Goal: Transaction & Acquisition: Purchase product/service

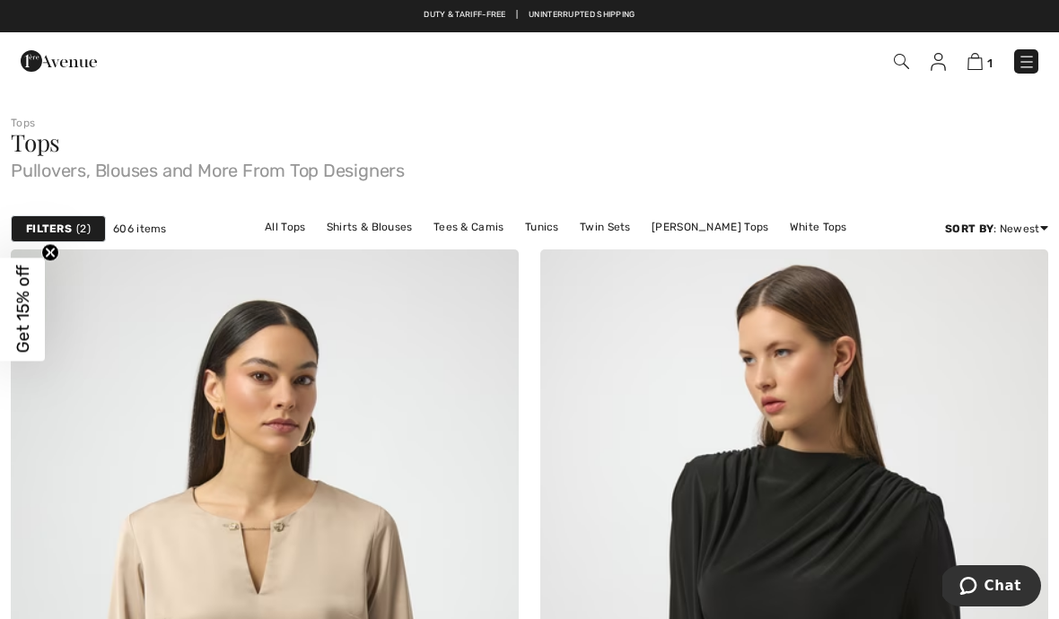
click at [994, 591] on span "Chat" at bounding box center [1003, 586] width 37 height 16
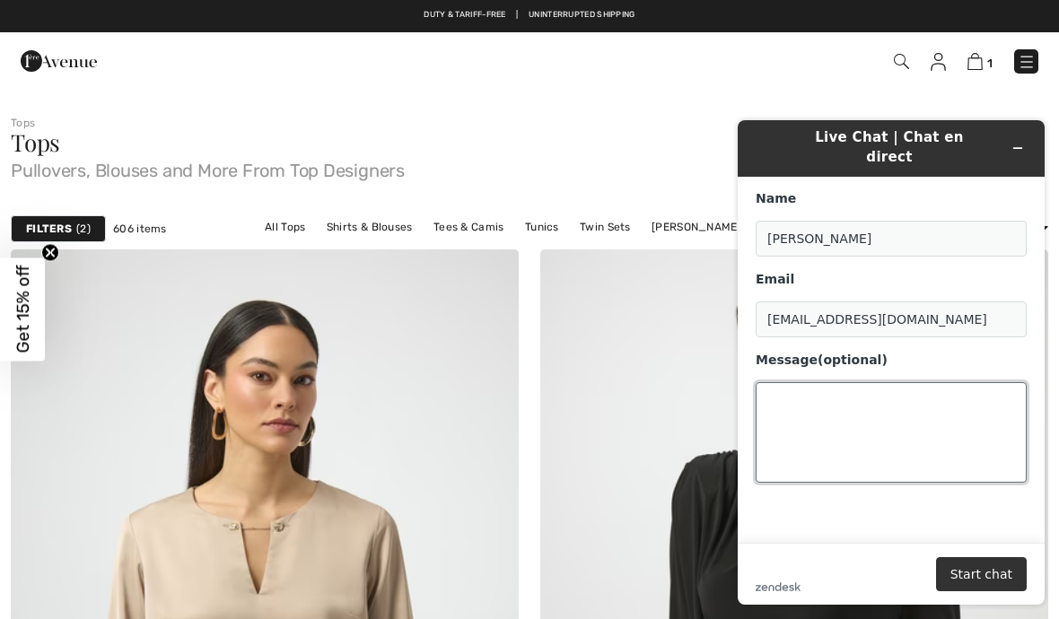
click at [793, 389] on textarea "Message (optional)" at bounding box center [891, 432] width 271 height 101
click at [772, 386] on textarea "254034" at bounding box center [891, 432] width 271 height 101
click at [934, 396] on textarea "I was told item 254034" at bounding box center [891, 432] width 271 height 101
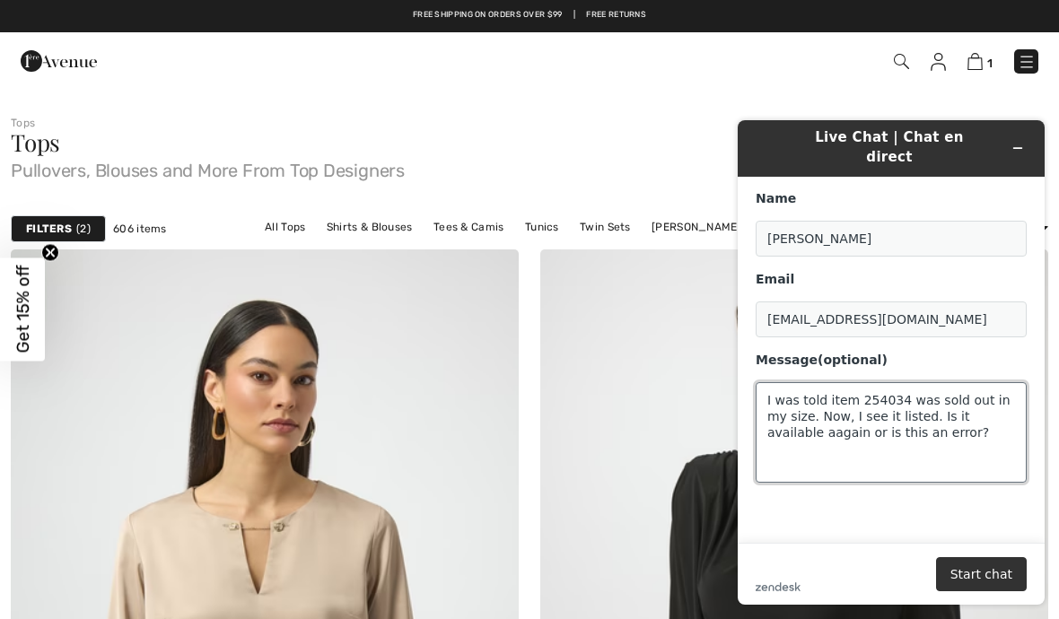
click at [786, 419] on textarea "I was told item 254034 was sold out in my size. Now, I see it listed. Is it ava…" at bounding box center [891, 432] width 271 height 101
type textarea "I was told item 254034 was sold out in my size. Now, I see it listed. Is it ava…"
click at [983, 572] on button "Start chat" at bounding box center [981, 575] width 91 height 34
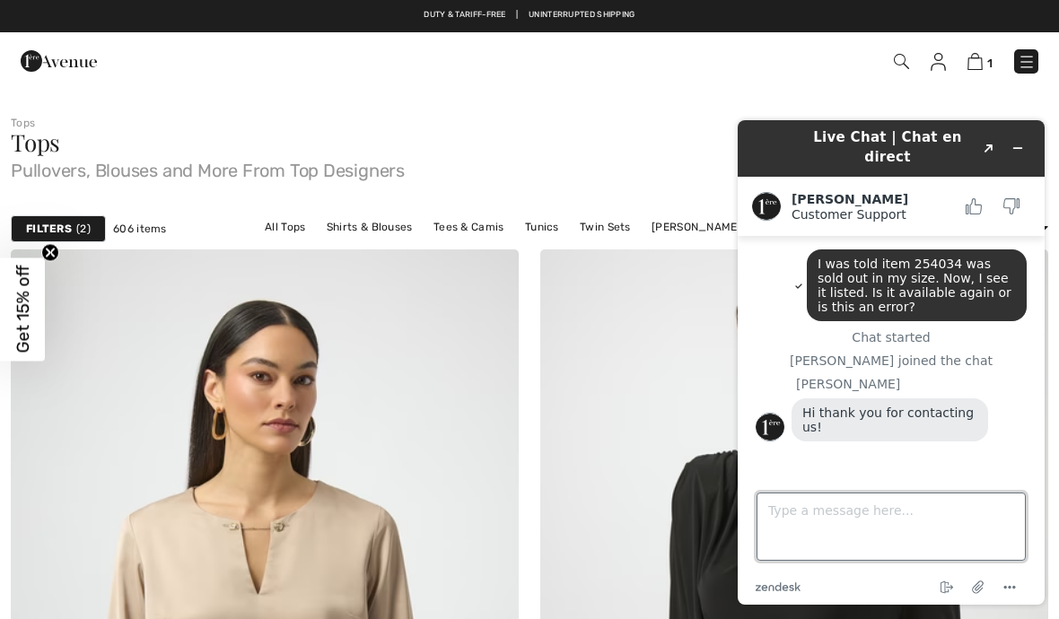
click at [789, 520] on textarea "Type a message here..." at bounding box center [891, 527] width 269 height 68
type textarea "Please see my question above."
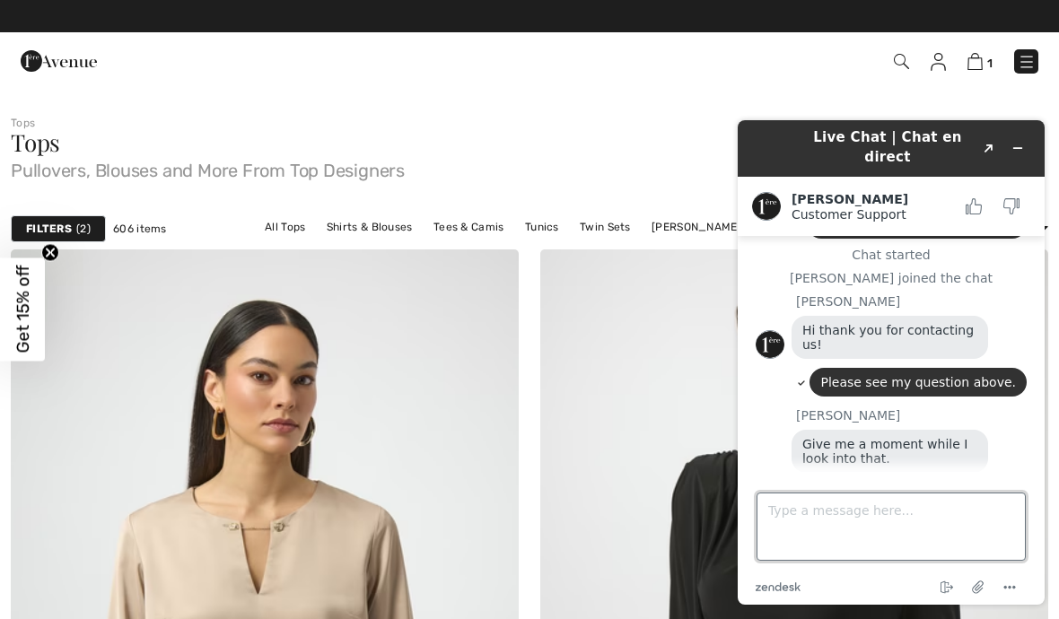
scroll to position [130, 0]
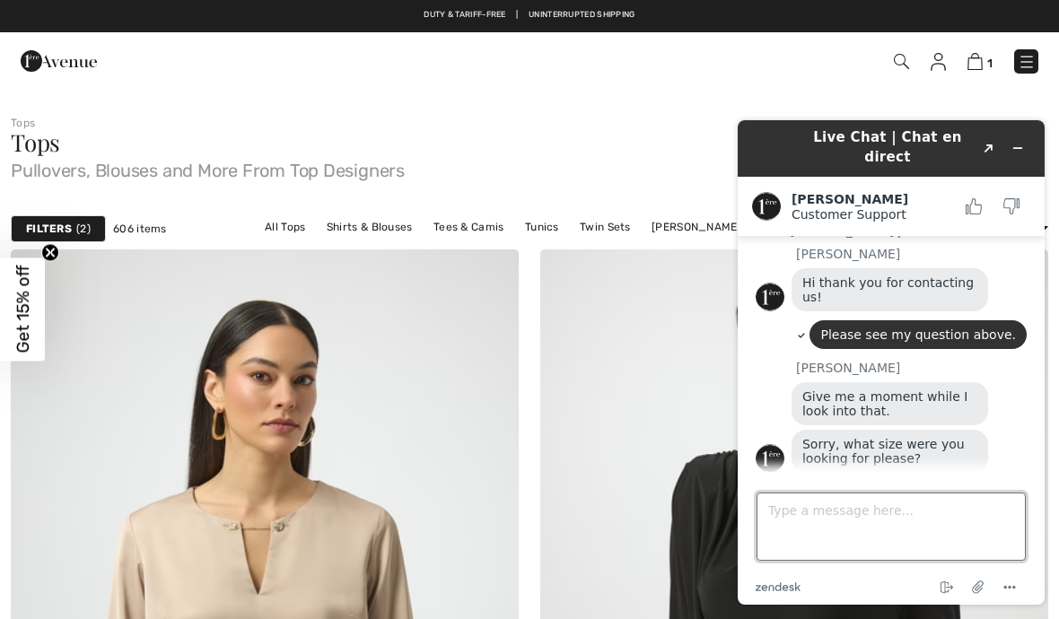
click at [801, 519] on textarea "Type a message here..." at bounding box center [891, 527] width 269 height 68
type textarea "Size 8"
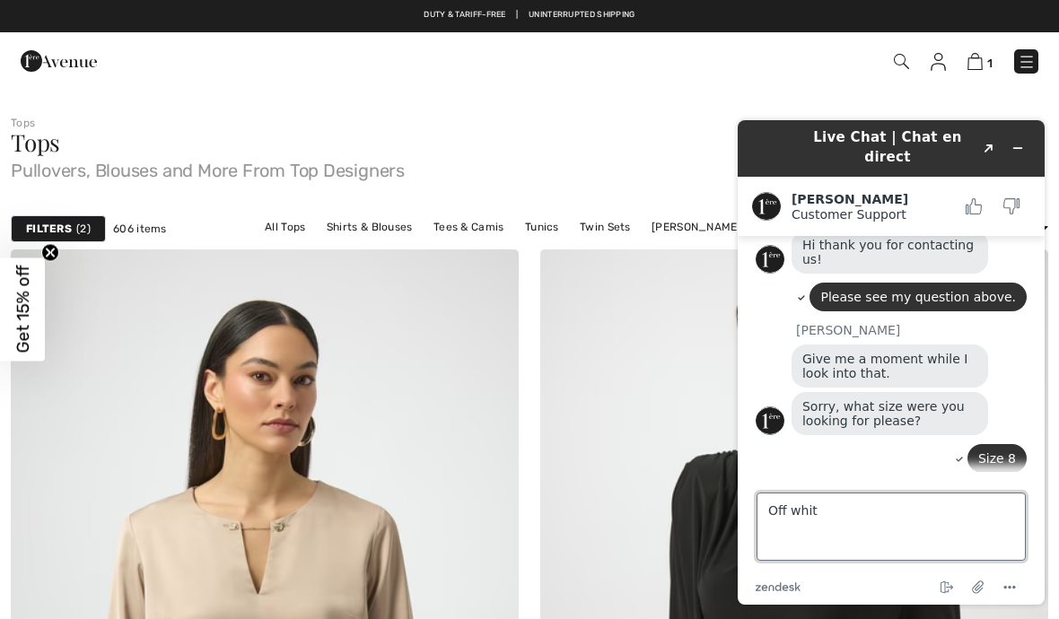
type textarea "Off white"
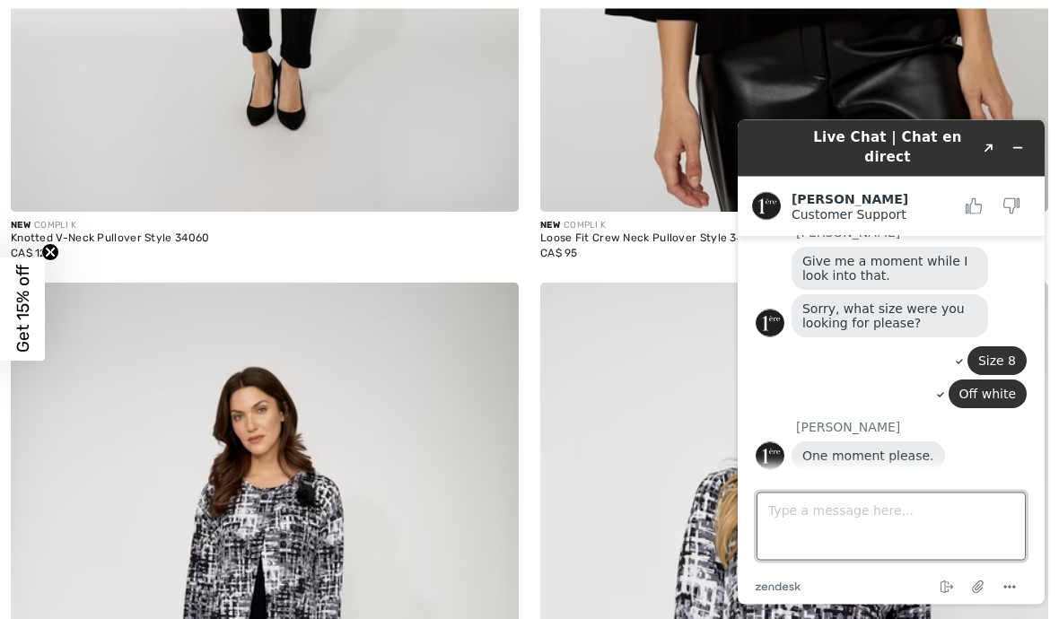
scroll to position [11354, 0]
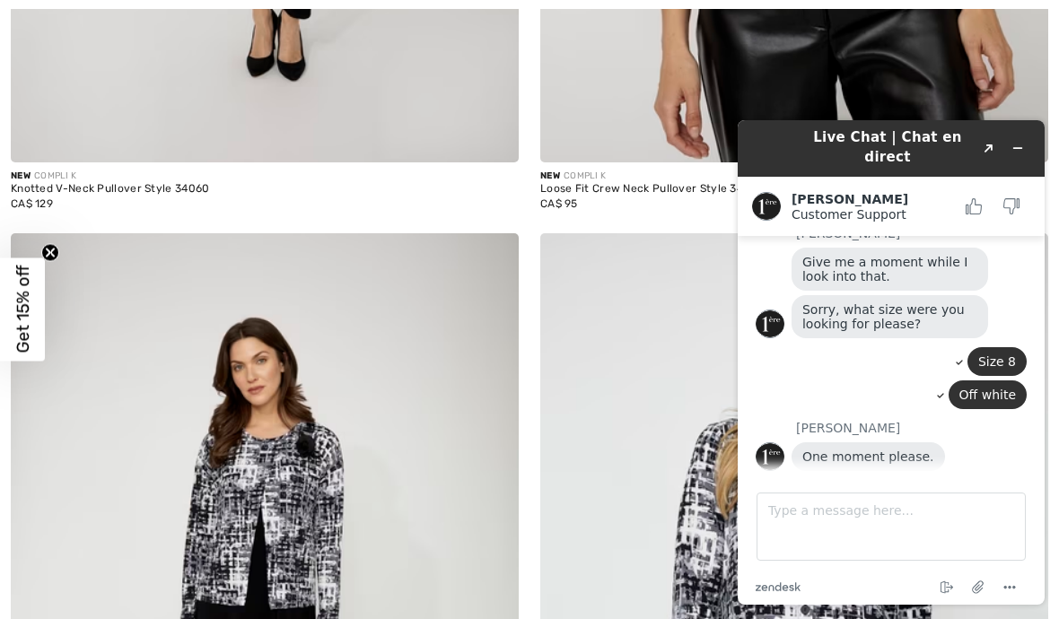
click at [66, 513] on img at bounding box center [265, 614] width 508 height 762
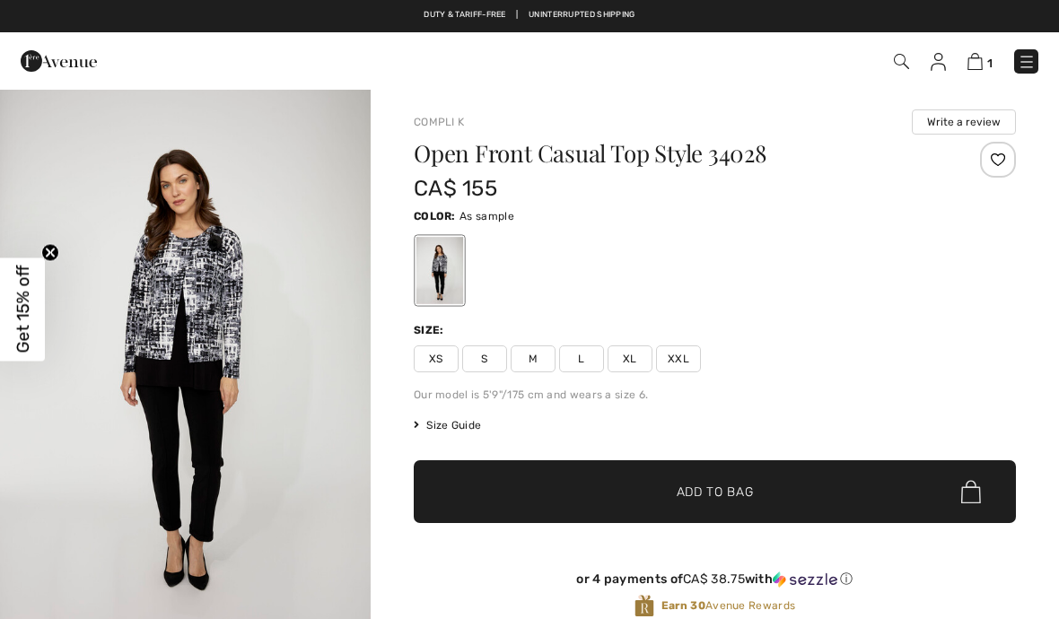
scroll to position [269, 0]
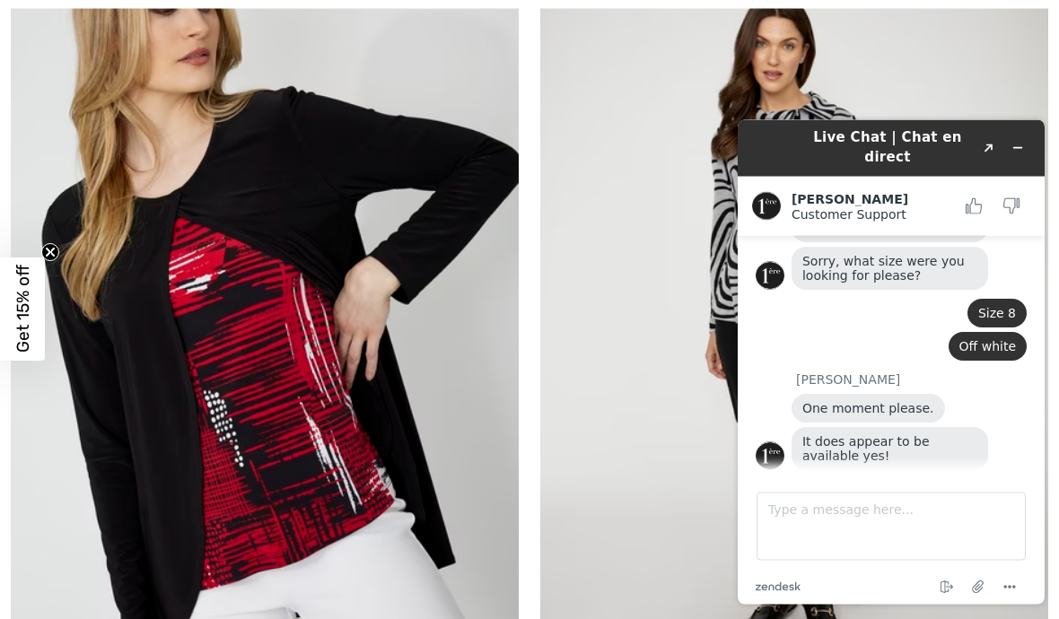
scroll to position [12482, 0]
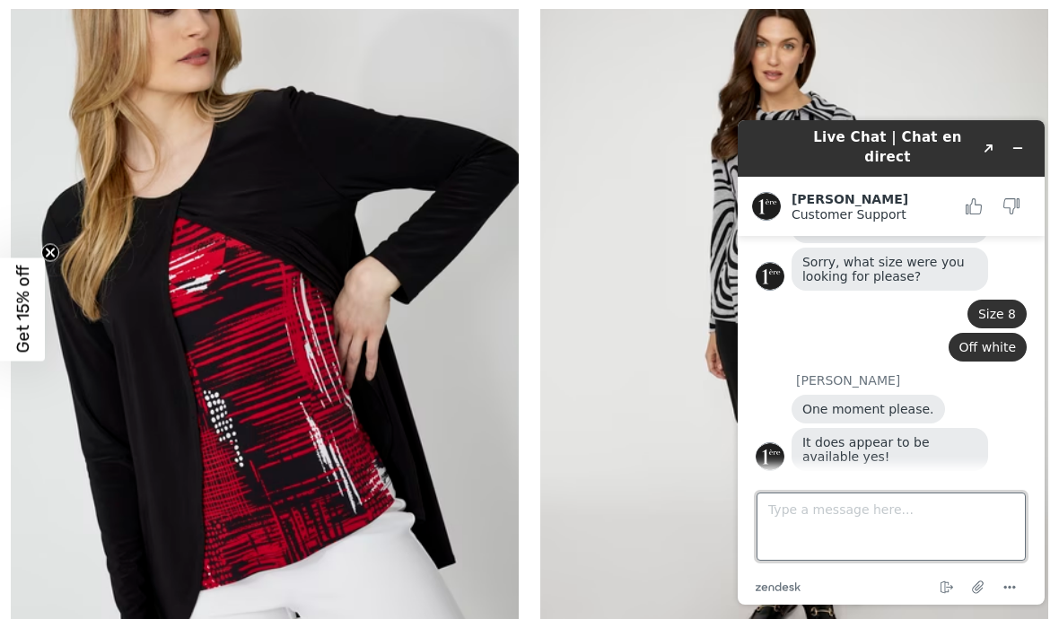
click at [792, 522] on textarea "Type a message here..." at bounding box center [891, 527] width 269 height 68
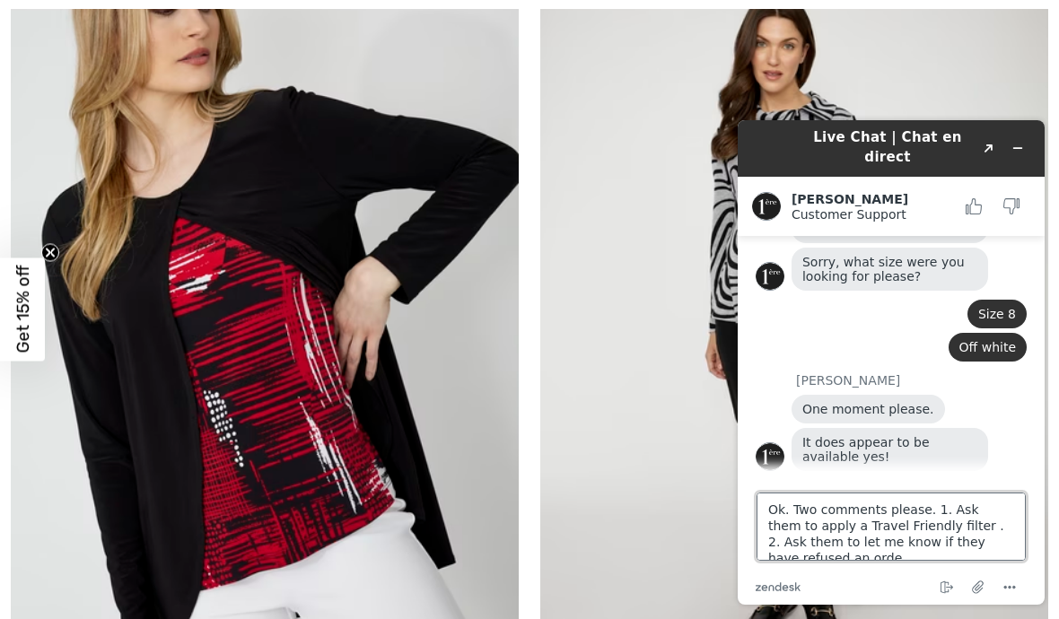
scroll to position [7, 0]
type textarea "Ok. Two comments please. 1. Ask them to apply a Travel Friendly filter . 2. Ask…"
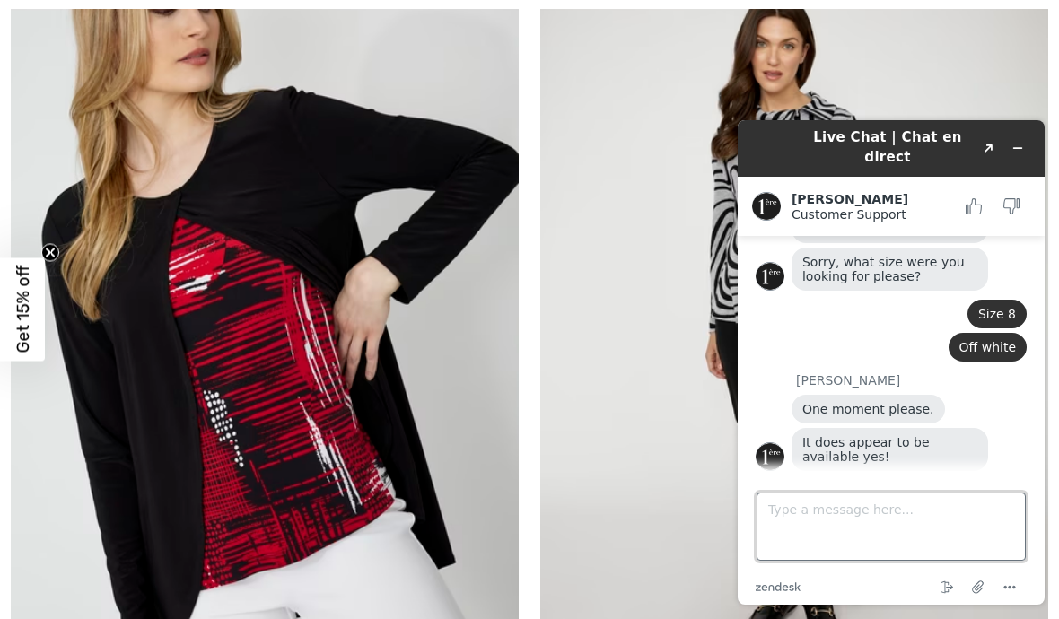
scroll to position [412, 0]
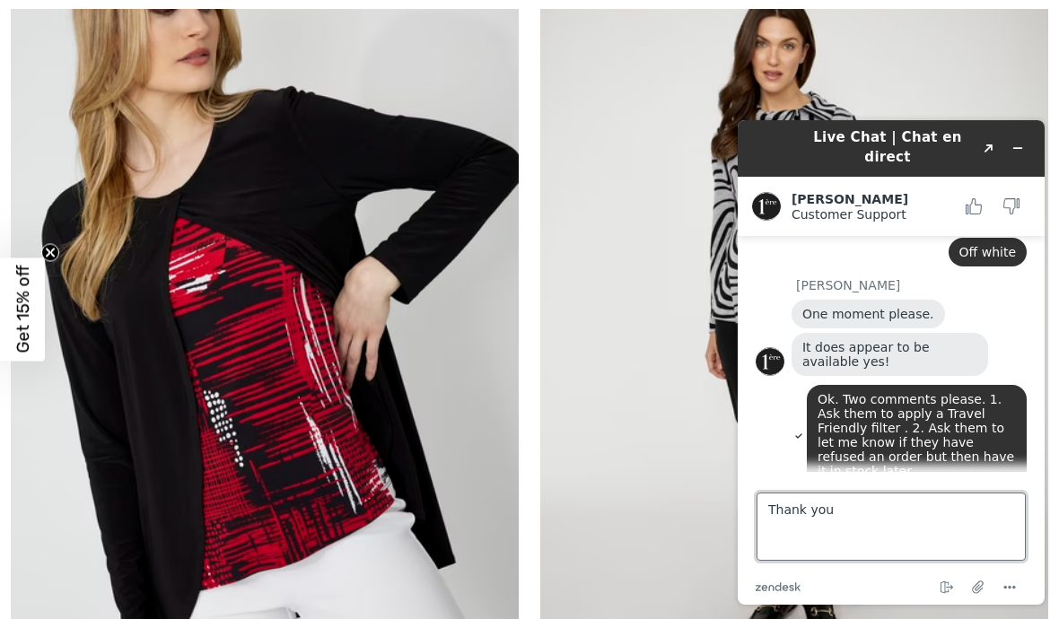
type textarea "Thank you."
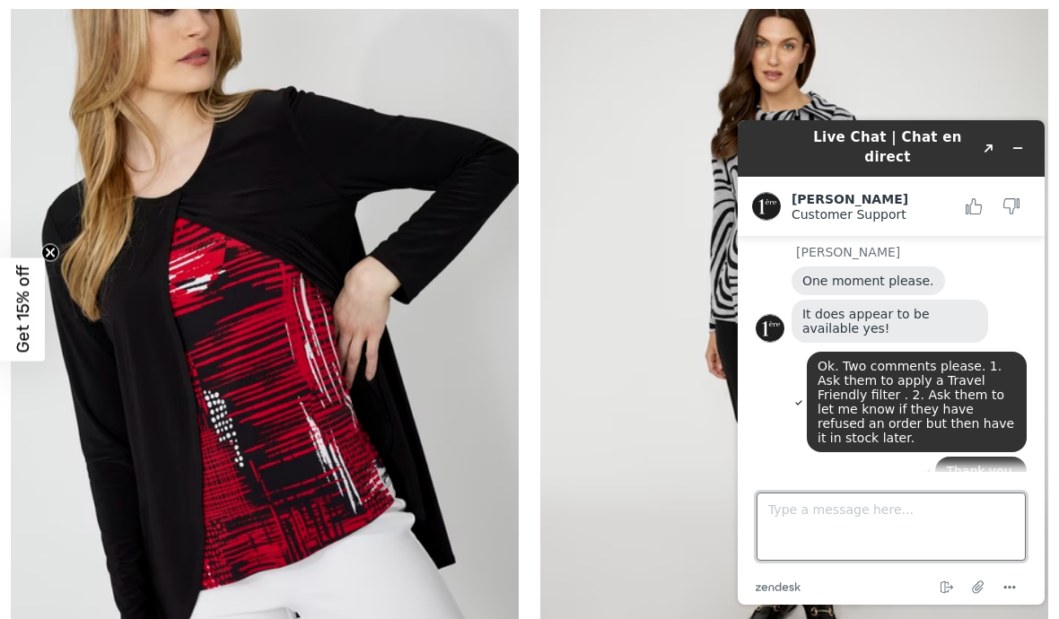
scroll to position [581, 0]
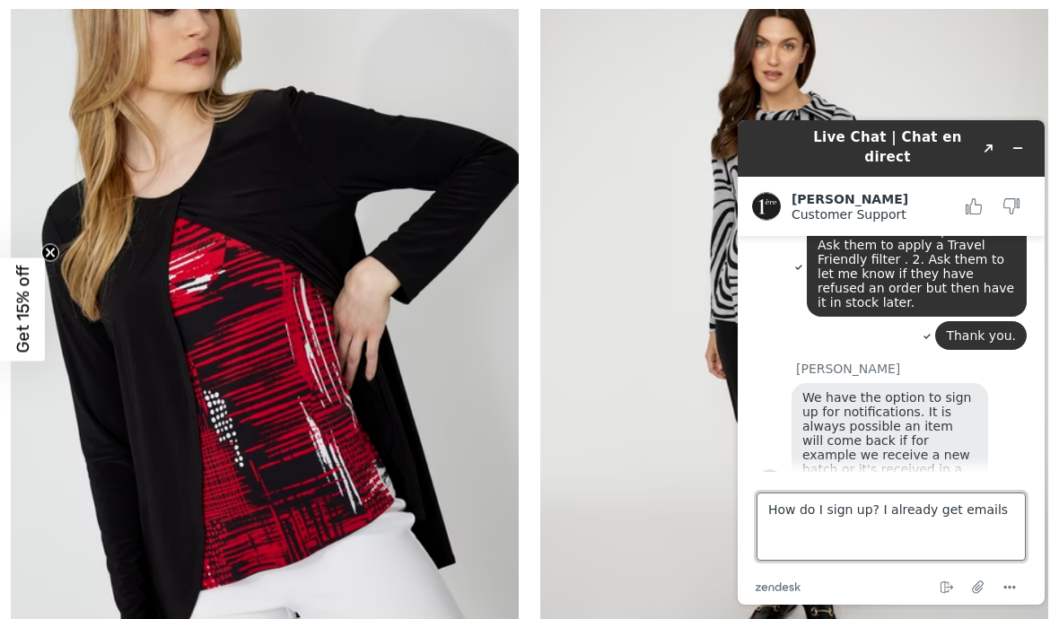
type textarea "How do I sign up? I already get emails."
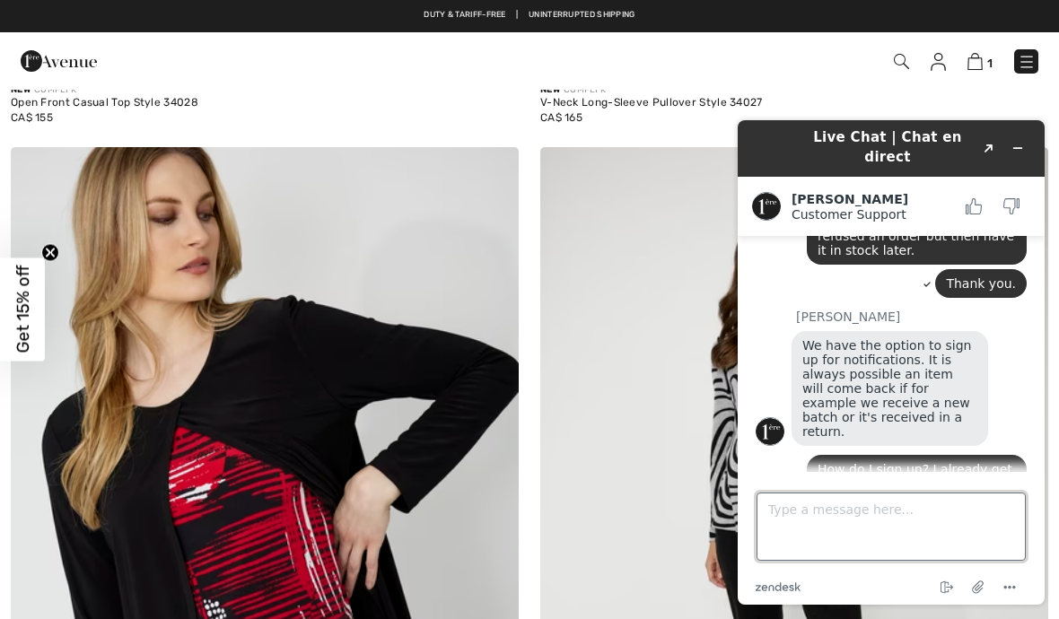
scroll to position [12272, 0]
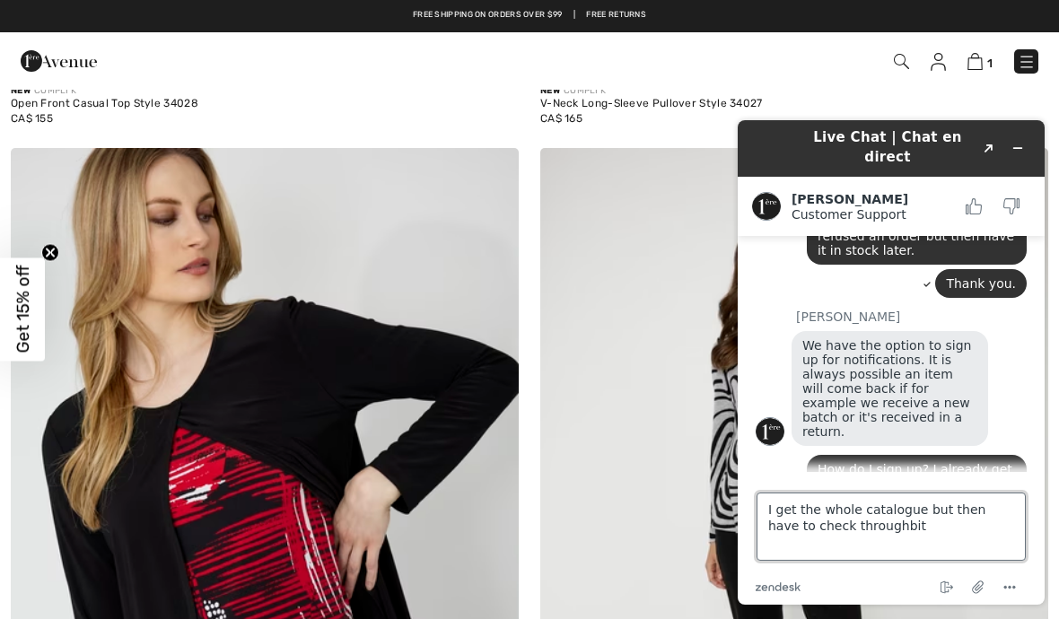
type textarea "I get the whole catalogue but then have to check throughbit."
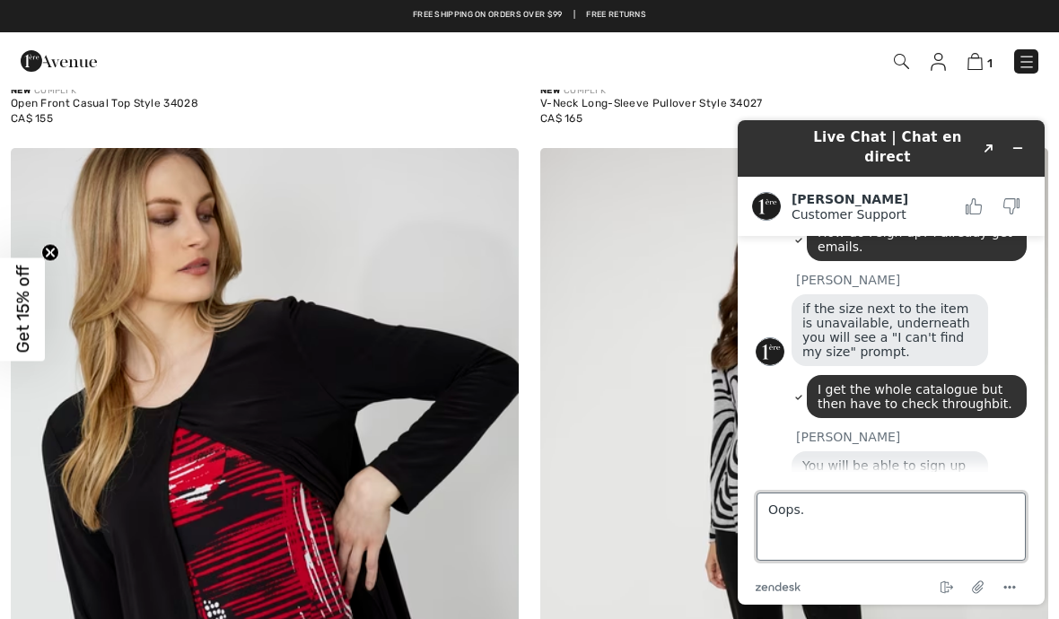
scroll to position [918, 0]
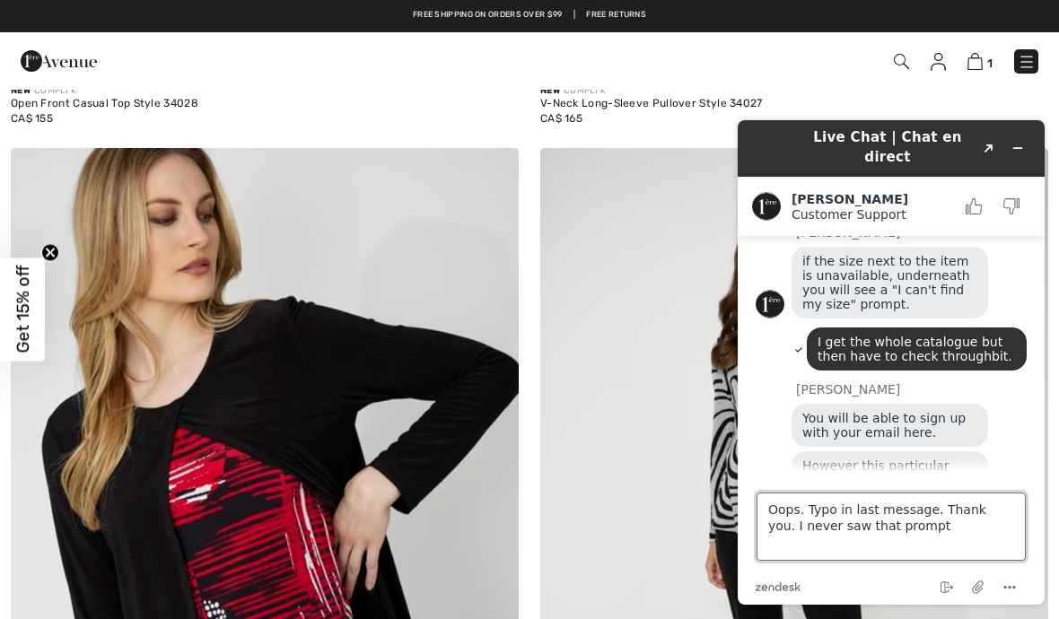
type textarea "Oops. Typo in last message. Thank you. I never saw that prompt."
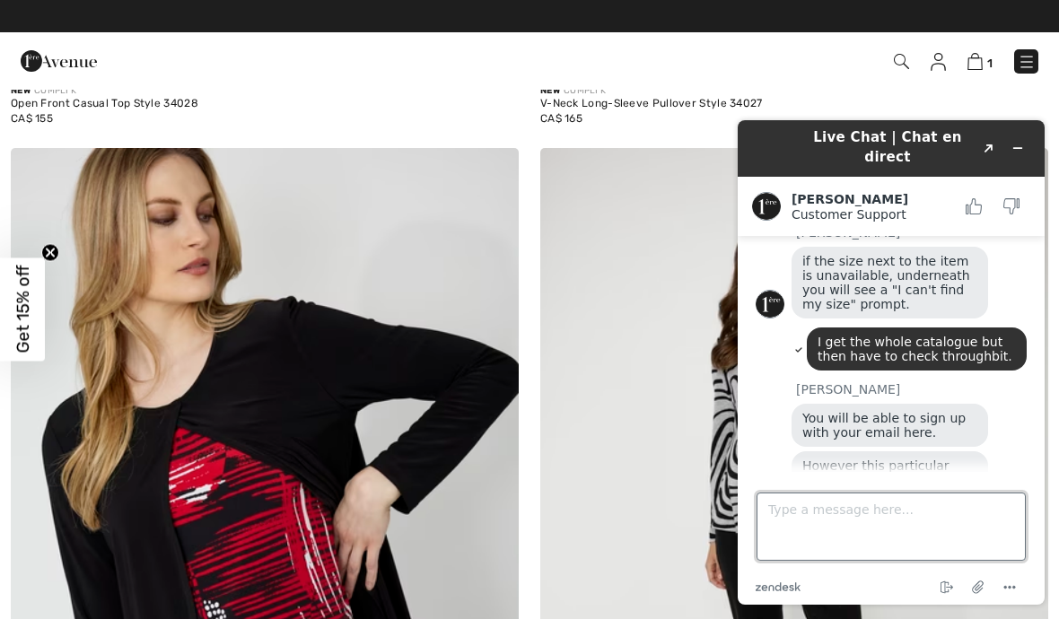
scroll to position [984, 0]
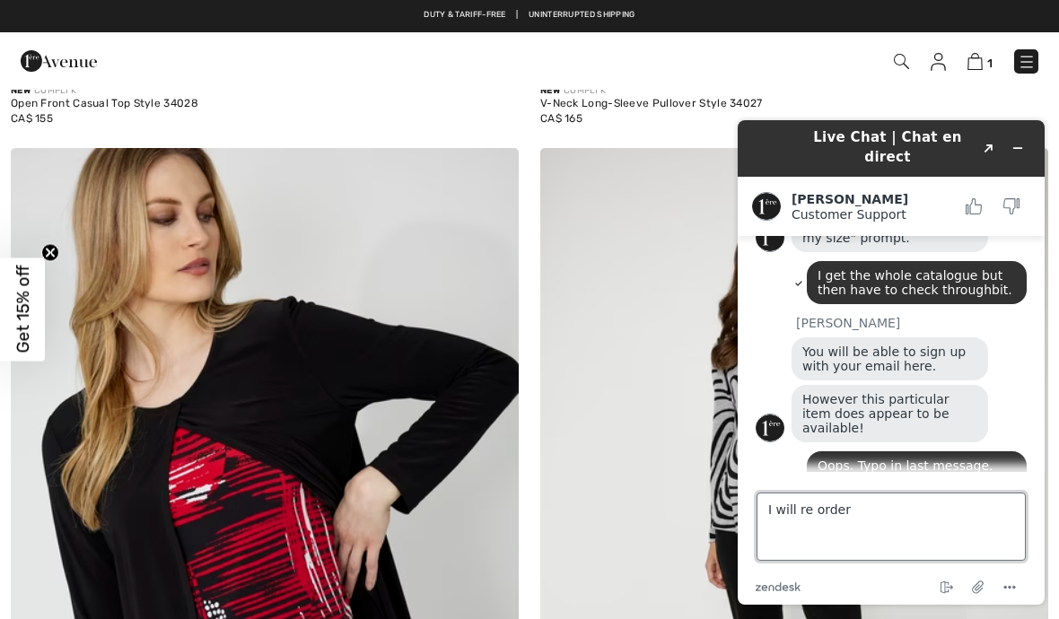
type textarea "I will re order."
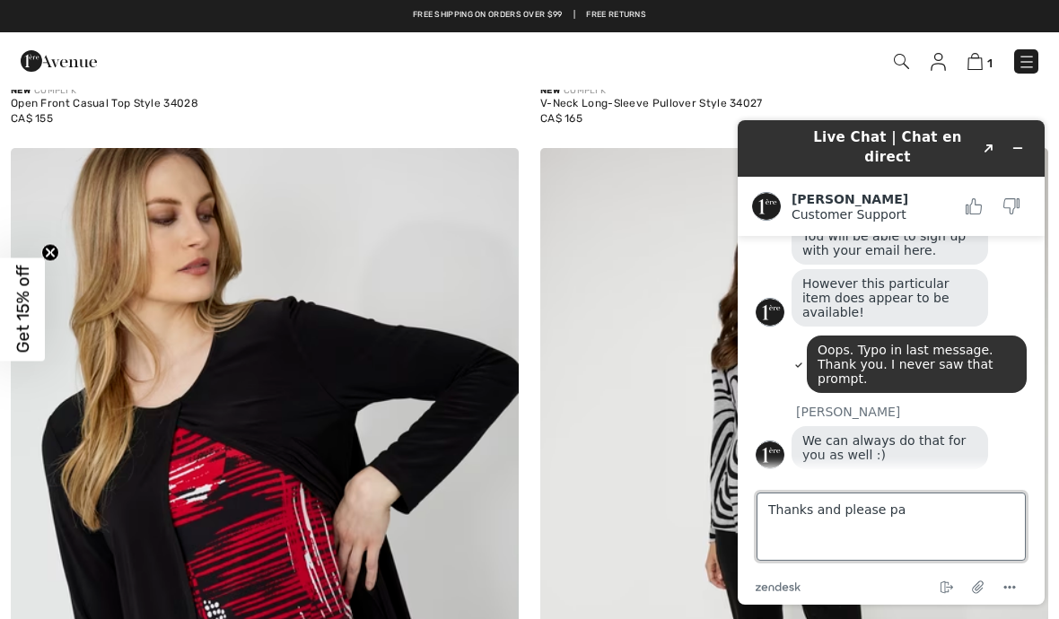
scroll to position [1178, 0]
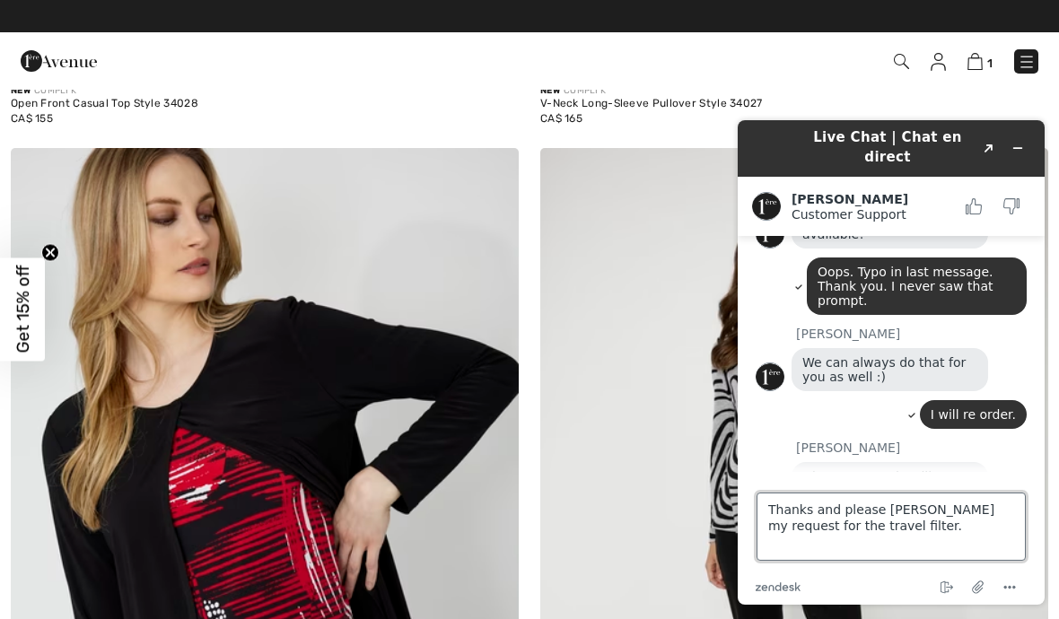
click at [904, 511] on textarea "Thanks and please passon my request for the travel filter." at bounding box center [891, 527] width 269 height 68
type textarea "Thanks and please pass on my request for the travel filter."
click at [883, 533] on textarea "Thanks and please pass on my request for the travel filter." at bounding box center [891, 527] width 269 height 68
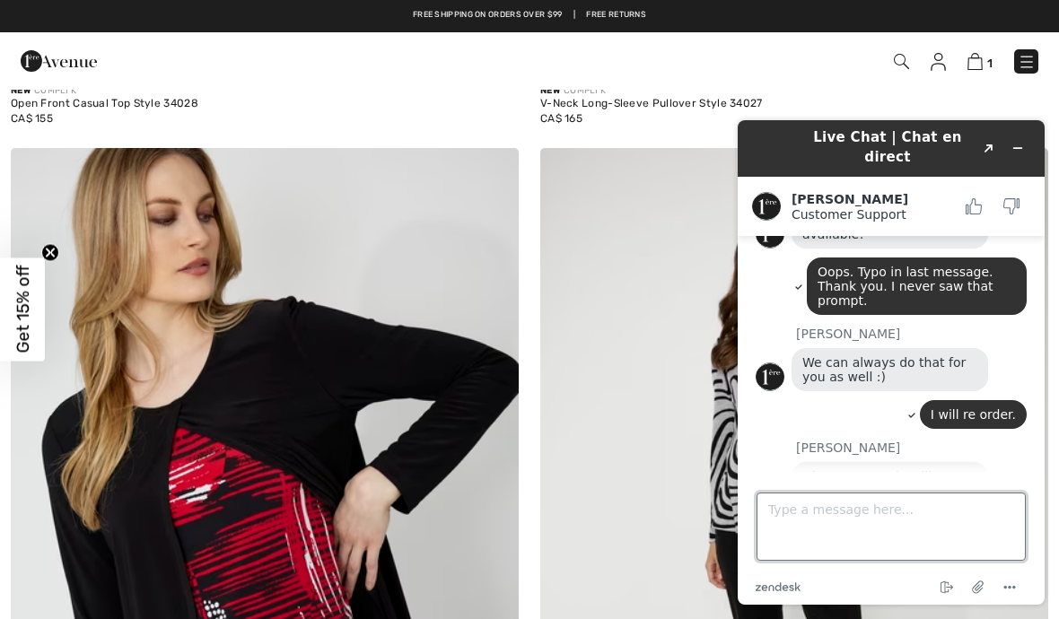
scroll to position [1230, 0]
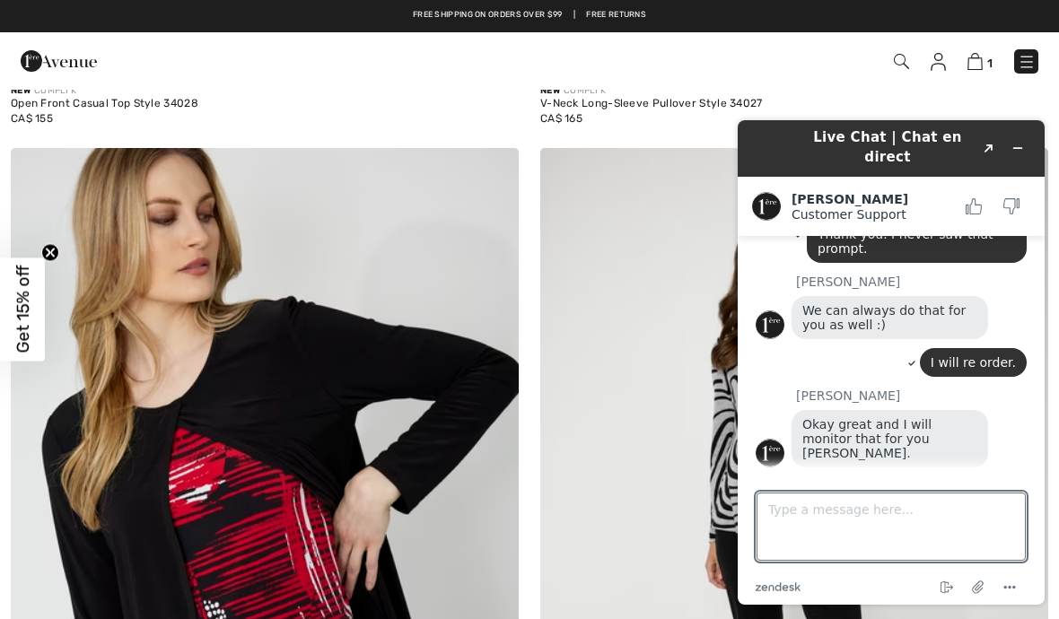
click at [976, 67] on img at bounding box center [975, 61] width 15 height 17
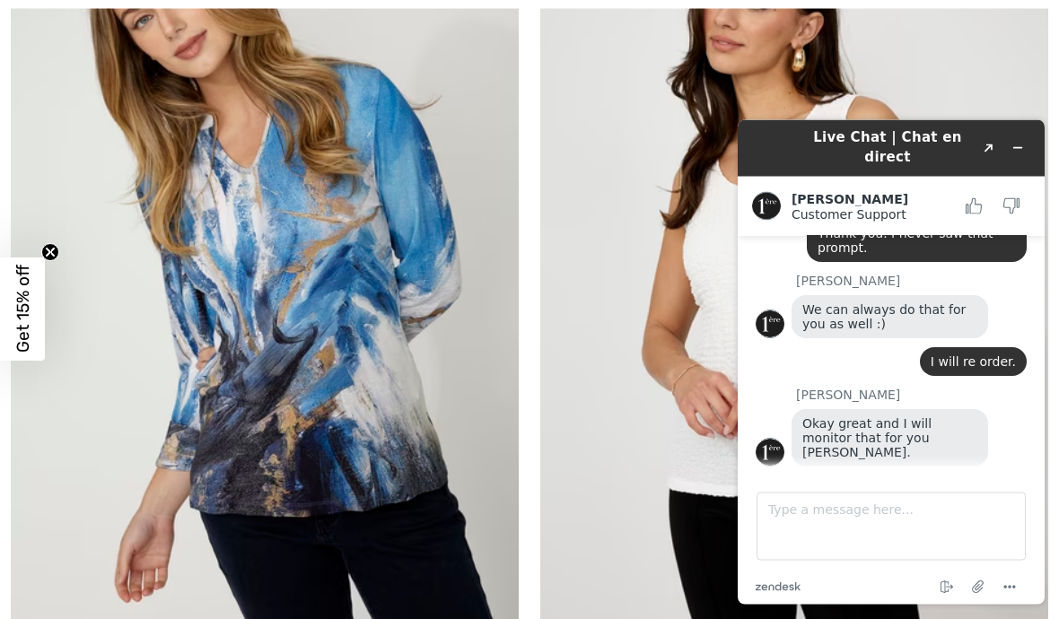
scroll to position [6504, 0]
click at [491, 619] on img at bounding box center [492, 626] width 16 height 16
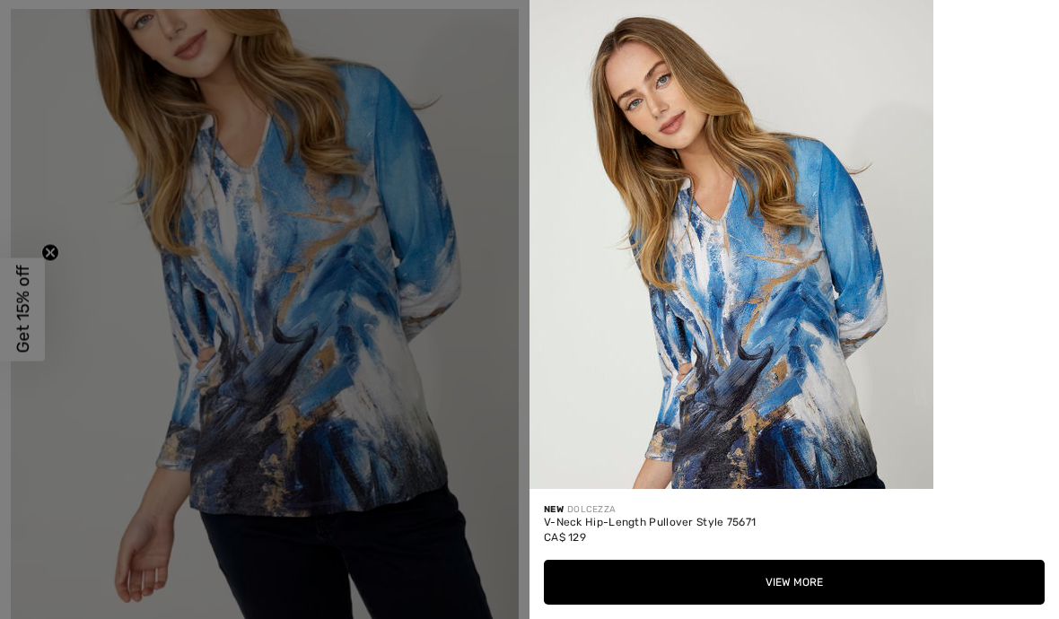
click at [824, 605] on button "View More" at bounding box center [794, 582] width 501 height 45
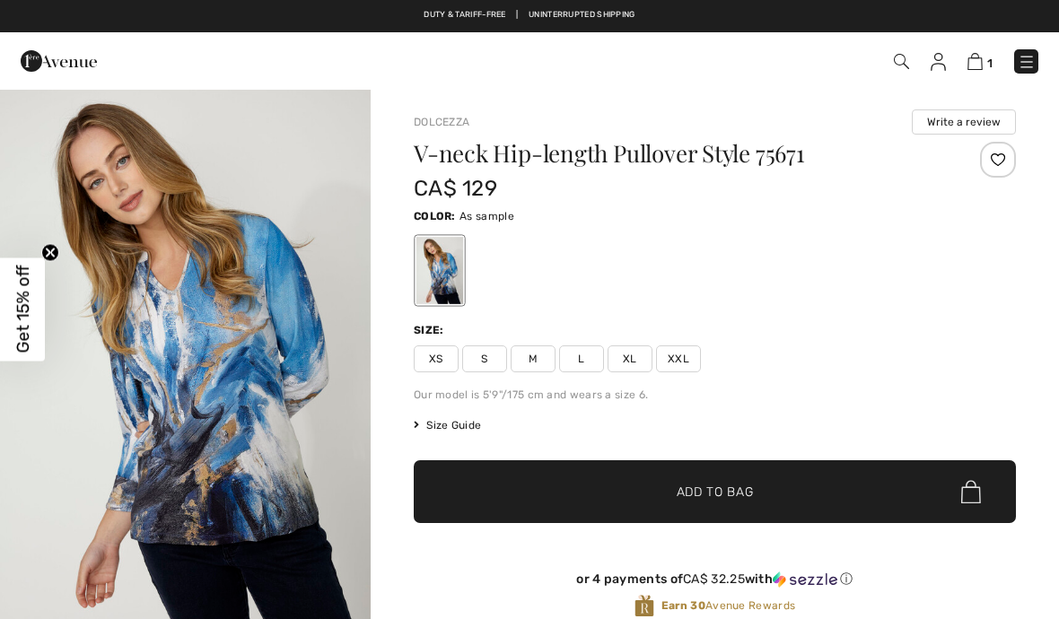
scroll to position [1230, 0]
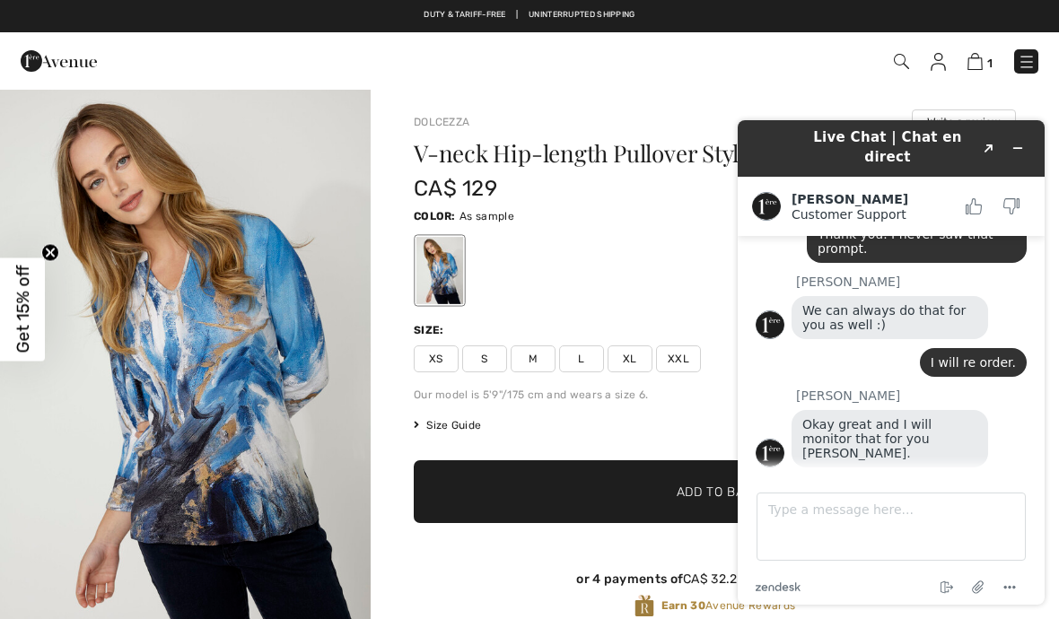
click at [534, 358] on span "M" at bounding box center [533, 359] width 45 height 27
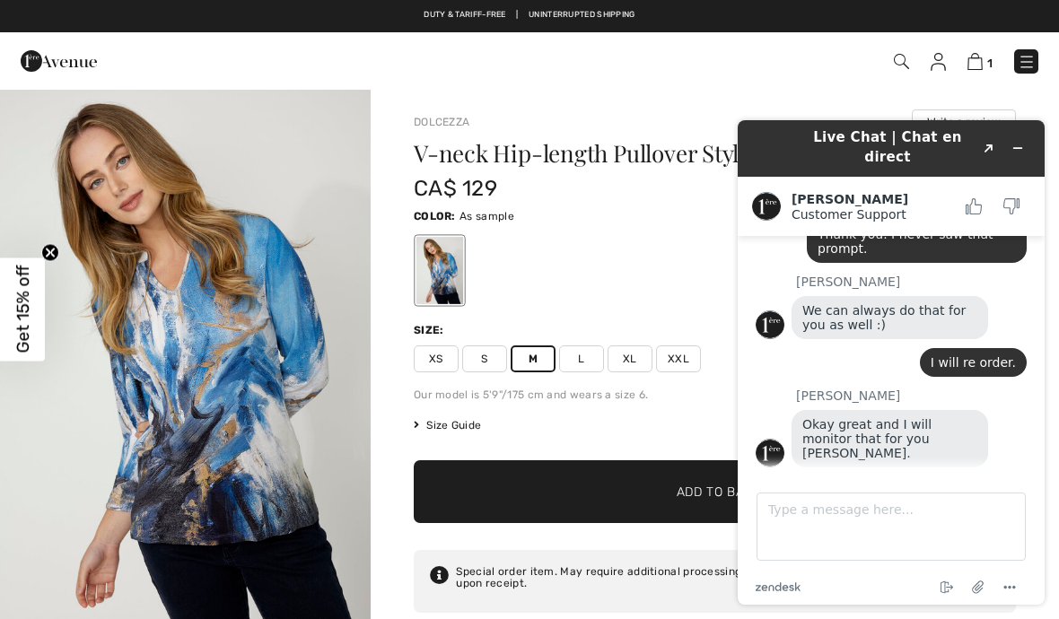
click at [615, 496] on span "✔ Added to Bag Add to Bag" at bounding box center [715, 492] width 602 height 63
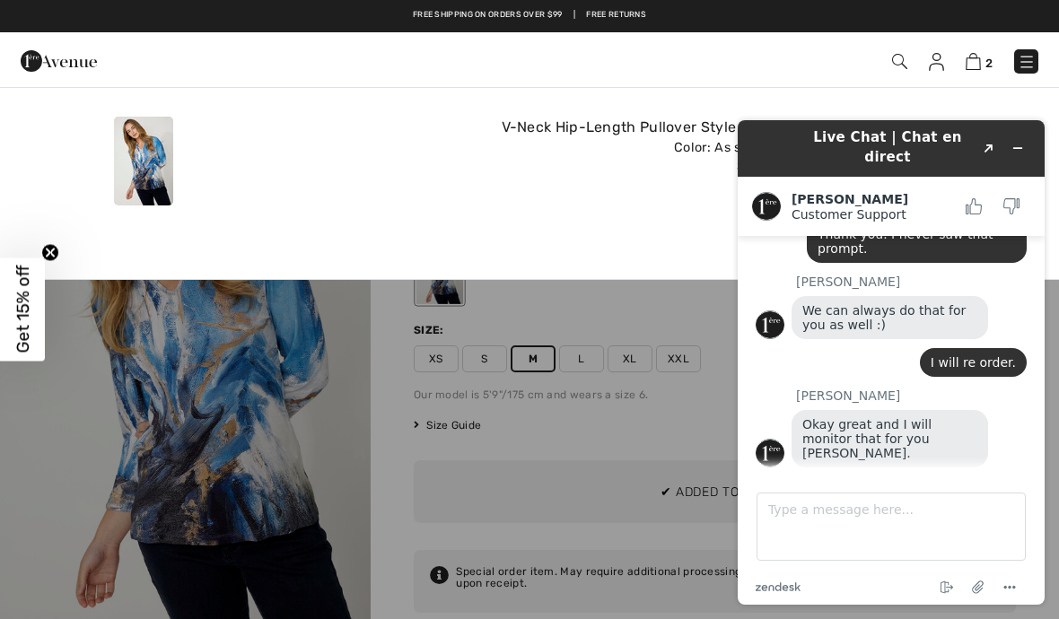
scroll to position [0, 0]
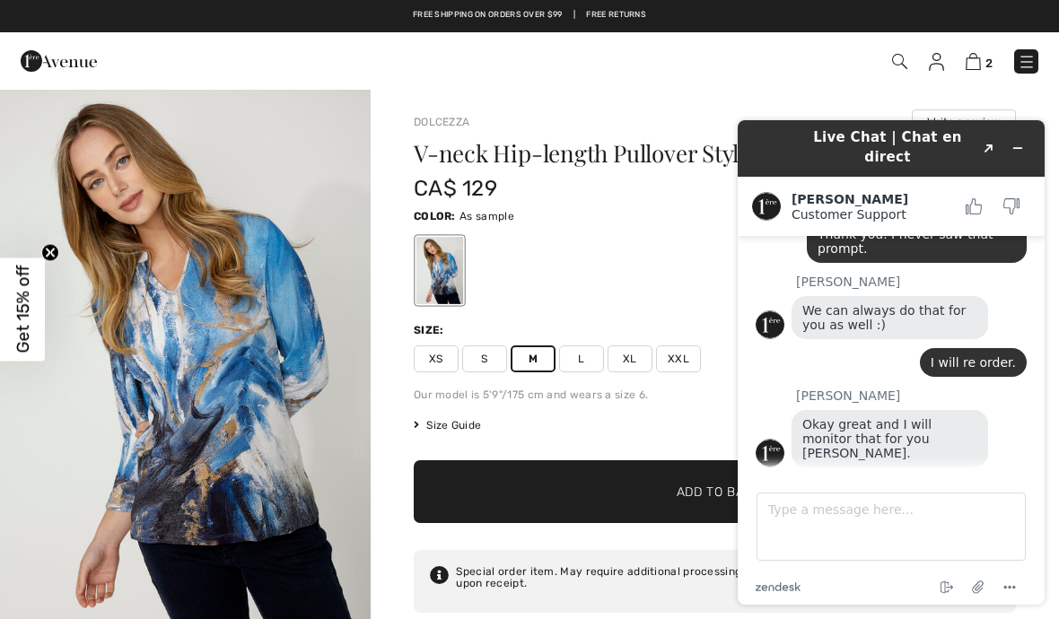
click at [976, 64] on img at bounding box center [973, 61] width 15 height 17
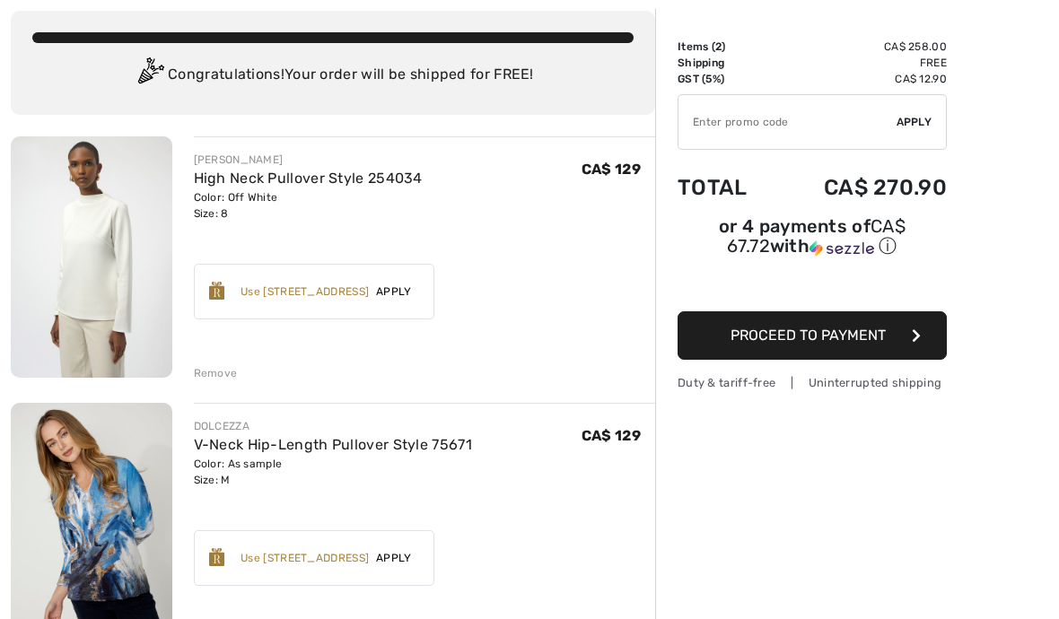
scroll to position [99, 0]
click at [871, 343] on span "Proceed to Payment" at bounding box center [808, 335] width 155 height 17
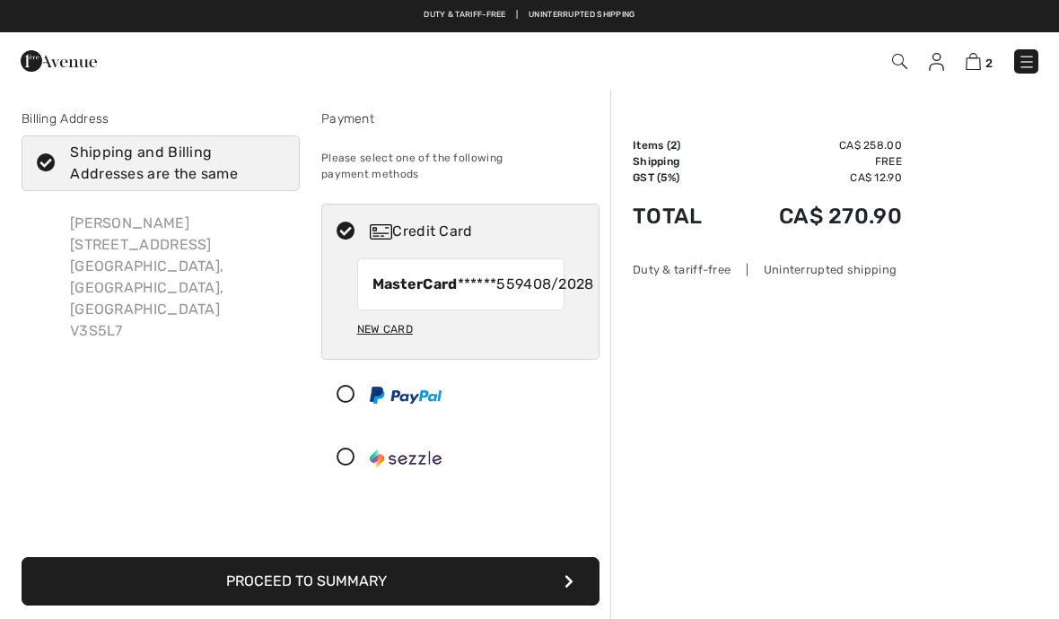
click at [375, 584] on button "Proceed to Summary" at bounding box center [311, 582] width 578 height 48
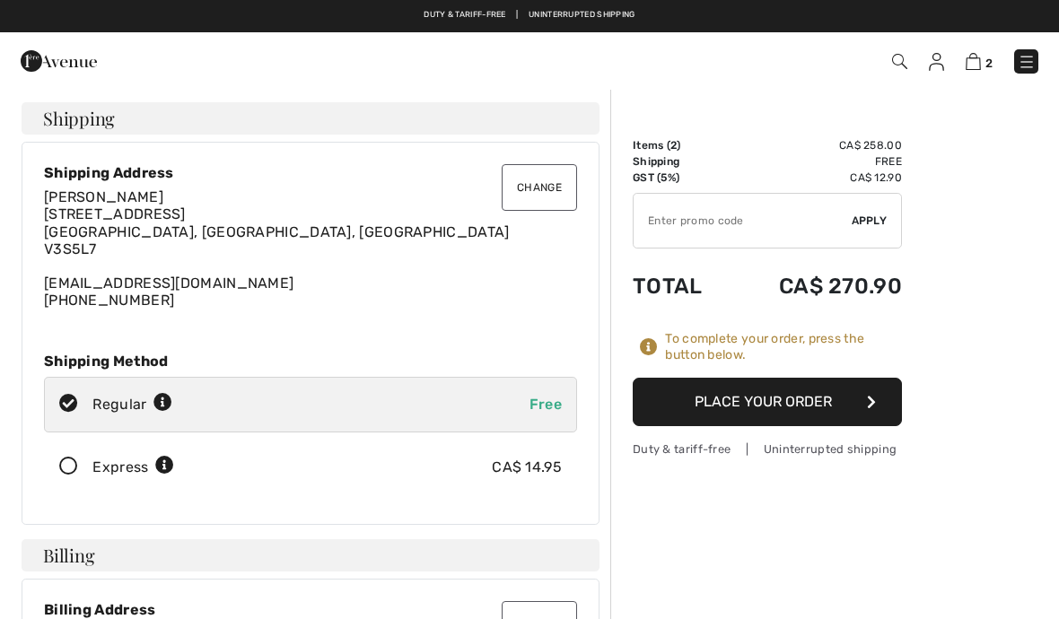
click at [784, 404] on button "Place Your Order" at bounding box center [767, 402] width 269 height 48
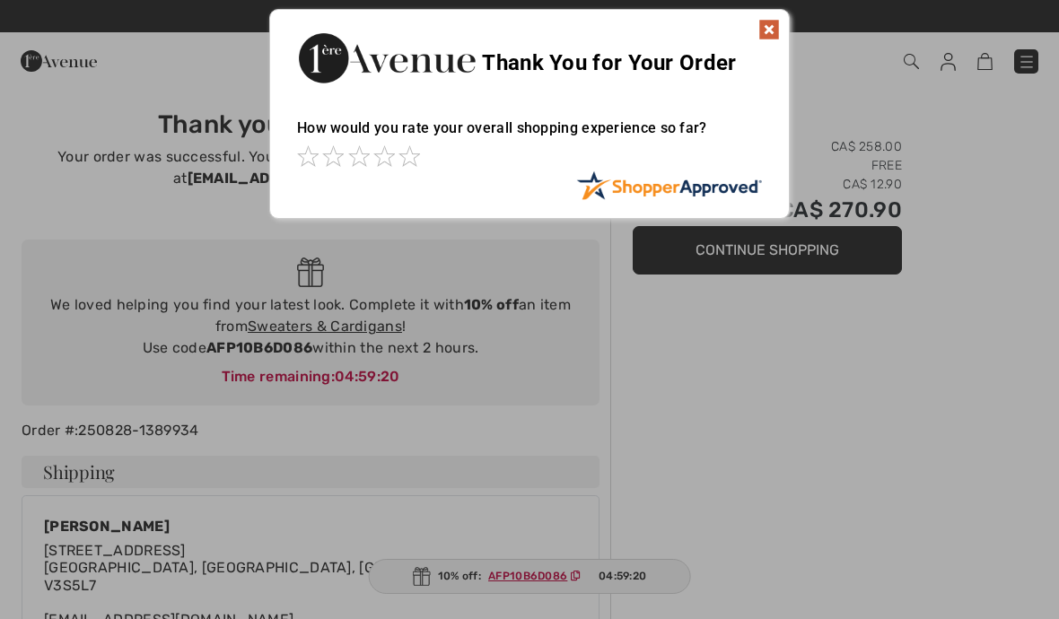
click at [768, 31] on img at bounding box center [770, 30] width 22 height 22
